Goal: Task Accomplishment & Management: Use online tool/utility

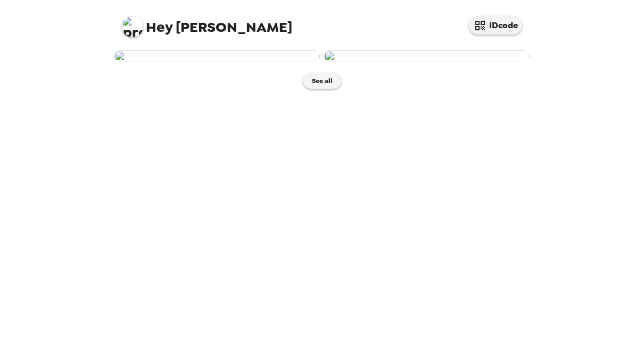
click at [245, 62] on img at bounding box center [216, 57] width 205 height 12
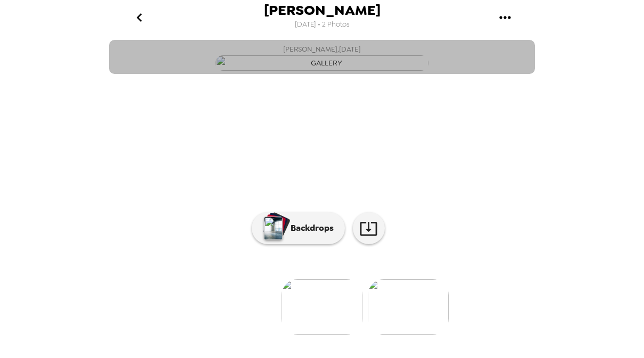
click at [361, 236] on icon "button" at bounding box center [368, 229] width 17 height 14
